Goal: Task Accomplishment & Management: Manage account settings

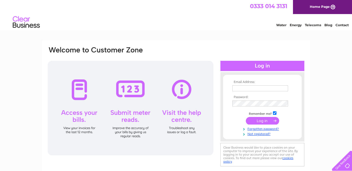
scroll to position [10, 0]
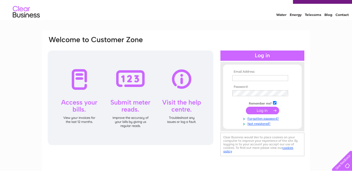
click at [234, 78] on input "text" at bounding box center [260, 78] width 56 height 6
type input "[PERSON_NAME][EMAIL_ADDRESS][DOMAIN_NAME]"
click at [256, 112] on input "submit" at bounding box center [262, 111] width 33 height 8
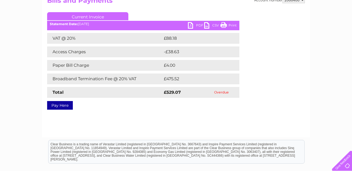
scroll to position [63, 0]
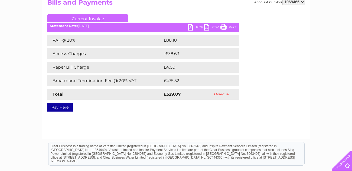
click at [222, 27] on link "Print" at bounding box center [228, 28] width 16 height 8
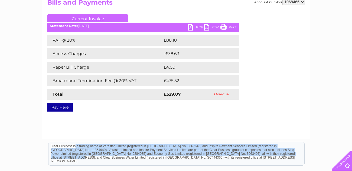
drag, startPoint x: 222, startPoint y: 167, endPoint x: 357, endPoint y: 60, distance: 172.2
click at [352, 139] on html "Clear Business is a trading name of Verastar Limited (registered in [GEOGRAPHIC…" at bounding box center [176, 156] width 352 height 35
